Goal: Task Accomplishment & Management: Manage account settings

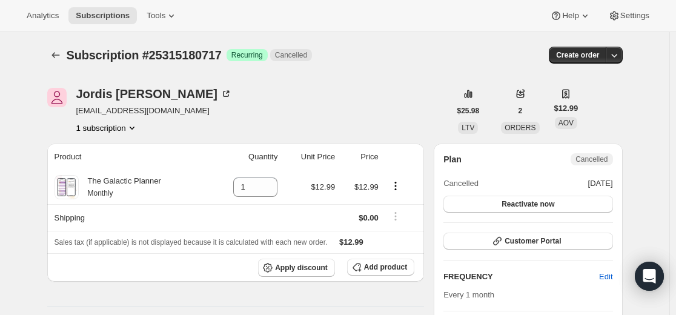
click at [64, 59] on button "Subscriptions" at bounding box center [55, 55] width 17 height 17
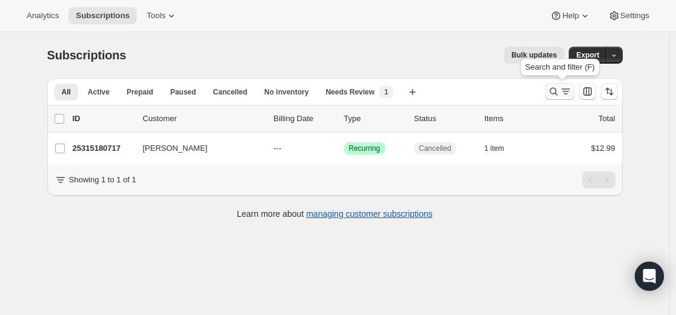
click at [555, 90] on icon "Search and filter results" at bounding box center [553, 91] width 12 height 12
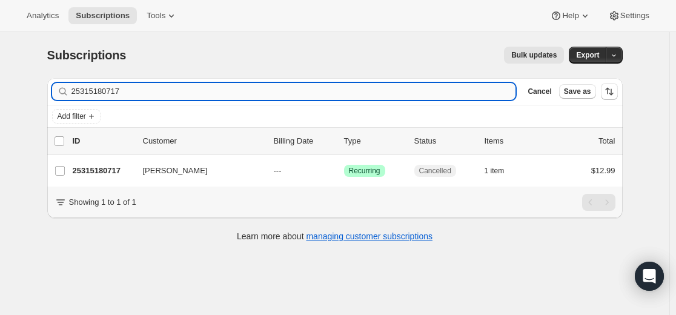
click at [351, 87] on input "25315180717" at bounding box center [293, 91] width 445 height 17
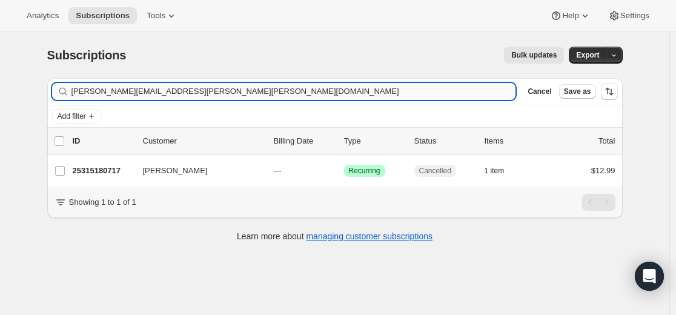
type input "[PERSON_NAME][EMAIL_ADDRESS][PERSON_NAME][PERSON_NAME][DOMAIN_NAME]"
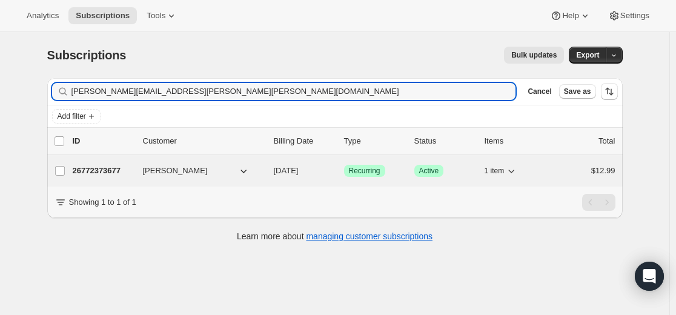
click at [126, 168] on p "26772373677" at bounding box center [103, 171] width 61 height 12
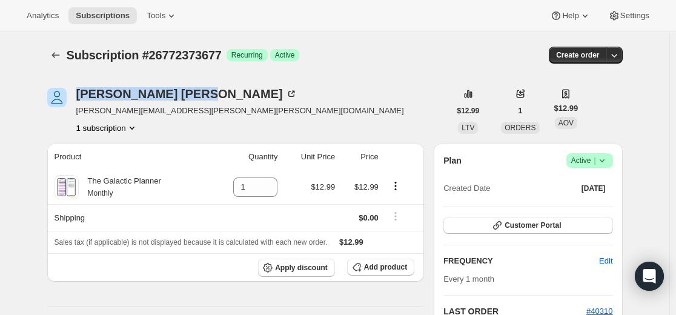
drag, startPoint x: 79, startPoint y: 82, endPoint x: 167, endPoint y: 87, distance: 88.5
copy div "[PERSON_NAME]"
